Goal: Task Accomplishment & Management: Use online tool/utility

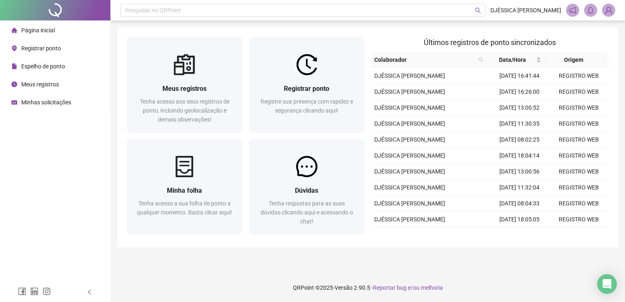
click at [41, 49] on span "Registrar ponto" at bounding box center [41, 48] width 40 height 7
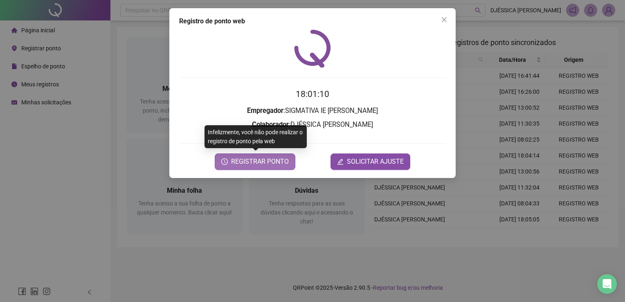
click at [273, 161] on span "REGISTRAR PONTO" at bounding box center [260, 162] width 58 height 10
